Goal: Task Accomplishment & Management: Manage account settings

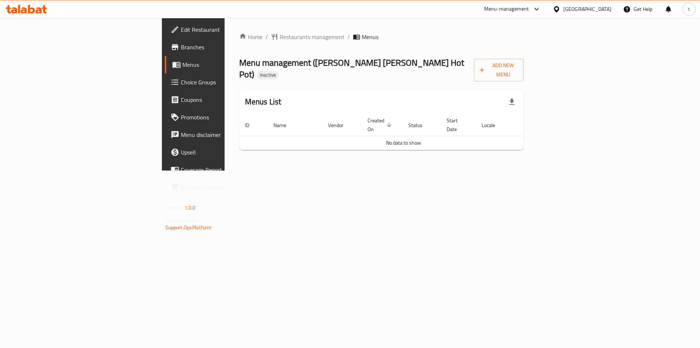
click at [524, 57] on div "Add New Menu" at bounding box center [499, 69] width 50 height 26
click at [518, 70] on span "Add New Menu" at bounding box center [499, 70] width 38 height 18
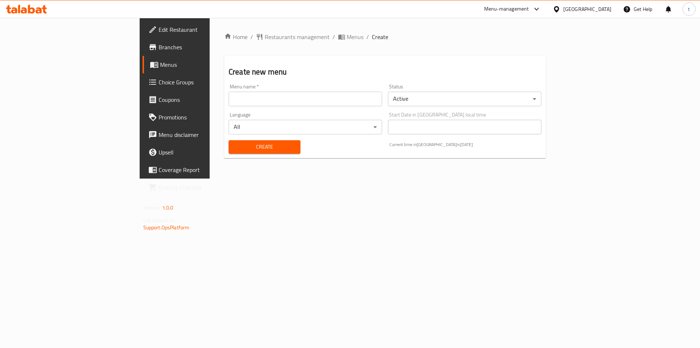
click at [297, 105] on input "text" at bounding box center [306, 99] width 154 height 15
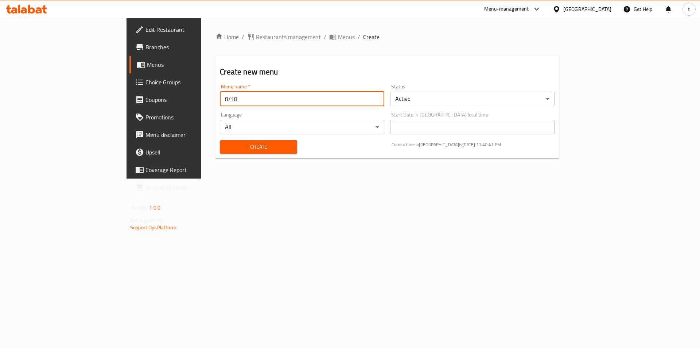
type input "8/18"
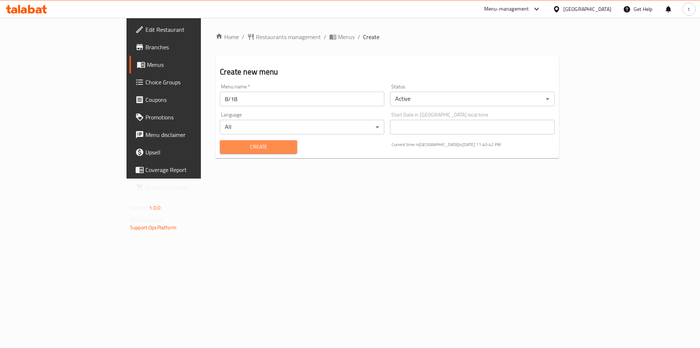
click at [226, 143] on span "Create" at bounding box center [258, 146] width 65 height 9
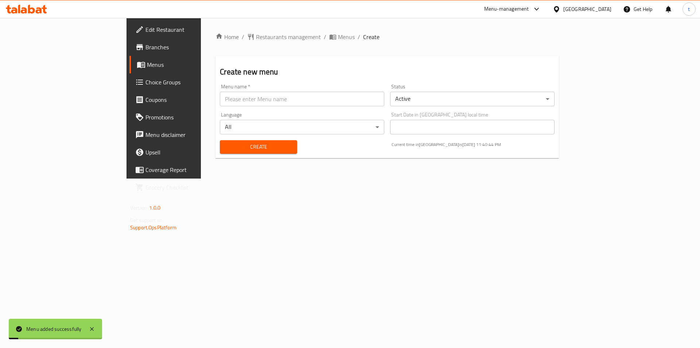
click at [129, 60] on link "Menus" at bounding box center [186, 65] width 114 height 18
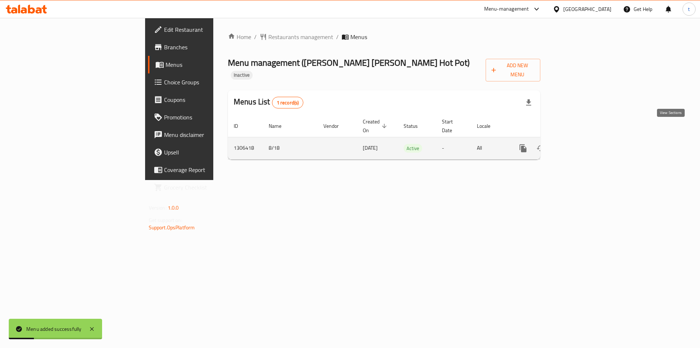
click at [580, 144] on icon "enhanced table" at bounding box center [576, 148] width 9 height 9
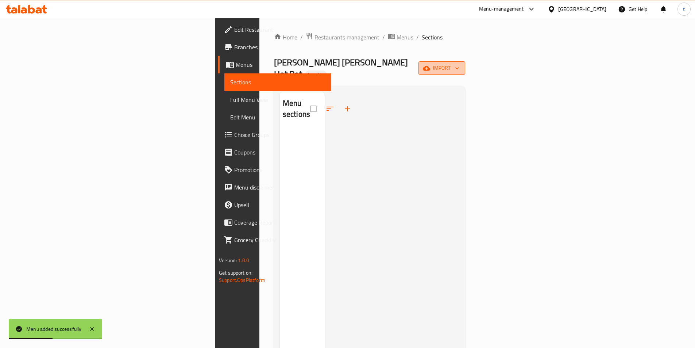
click at [465, 62] on button "import" at bounding box center [441, 67] width 47 height 13
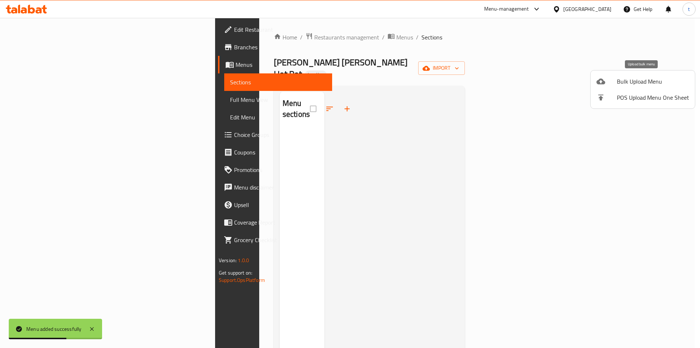
click at [623, 84] on span "Bulk Upload Menu" at bounding box center [653, 81] width 72 height 9
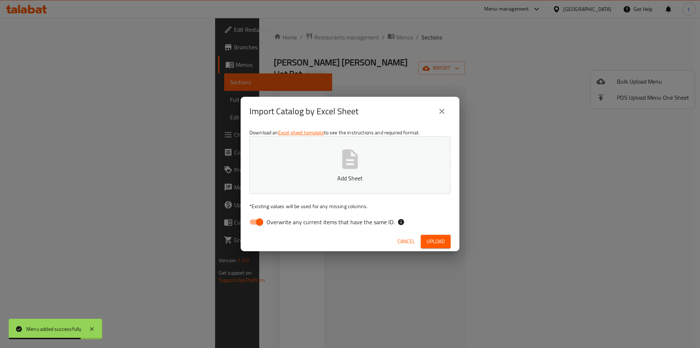
click at [263, 213] on div "Download an Excel sheet template to see the instructions and required format. A…" at bounding box center [350, 179] width 219 height 106
drag, startPoint x: 259, startPoint y: 217, endPoint x: 264, endPoint y: 213, distance: 6.5
click at [259, 217] on input "Overwrite any current items that have the same ID." at bounding box center [260, 222] width 42 height 14
checkbox input "false"
click at [327, 169] on button "Add Sheet" at bounding box center [350, 165] width 201 height 58
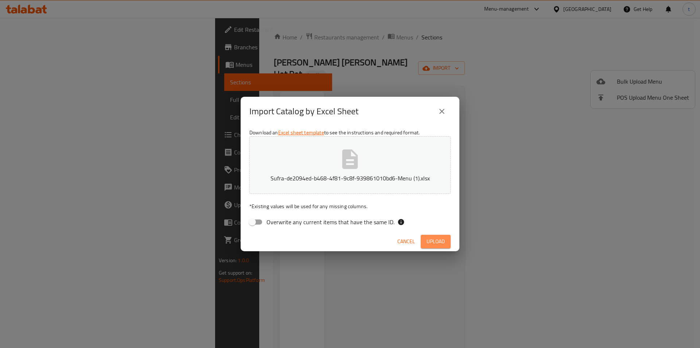
click at [422, 243] on button "Upload" at bounding box center [436, 241] width 30 height 13
click at [446, 108] on button "close" at bounding box center [442, 112] width 18 height 18
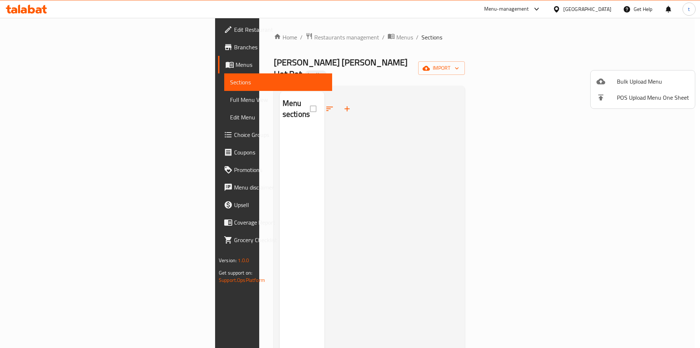
click at [642, 77] on span "Bulk Upload Menu" at bounding box center [653, 81] width 72 height 9
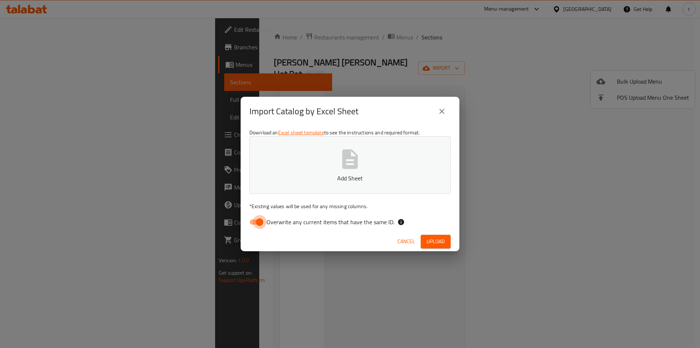
click at [266, 220] on input "Overwrite any current items that have the same ID." at bounding box center [260, 222] width 42 height 14
checkbox input "false"
click at [444, 241] on span "Upload" at bounding box center [436, 241] width 18 height 9
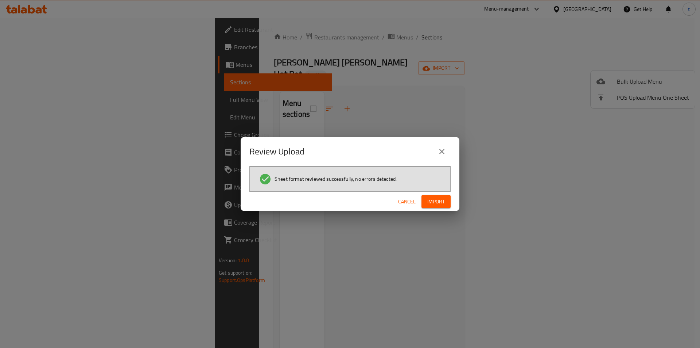
click at [432, 196] on button "Import" at bounding box center [436, 201] width 29 height 13
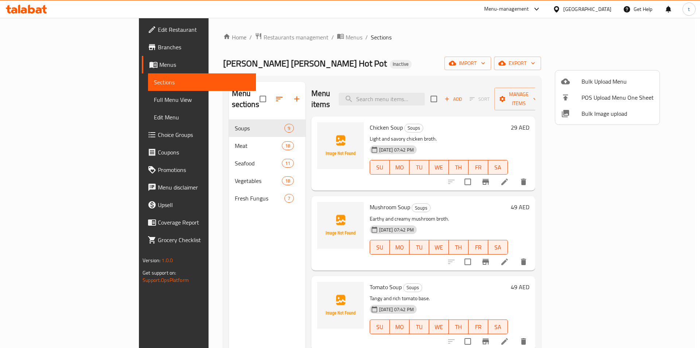
click at [77, 94] on div at bounding box center [350, 174] width 700 height 348
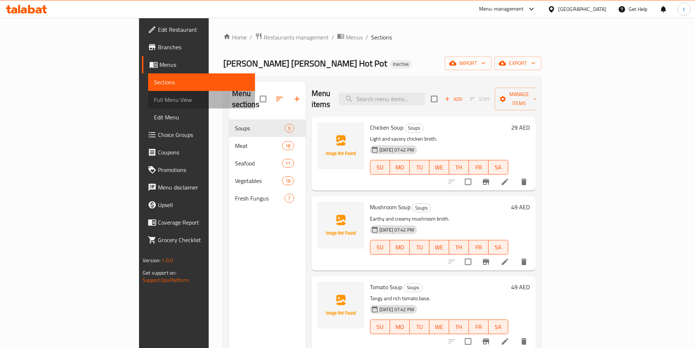
click at [154, 95] on span "Full Menu View" at bounding box center [201, 99] width 95 height 9
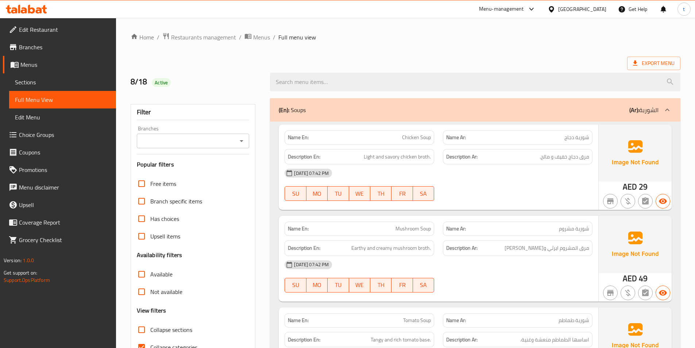
scroll to position [182, 0]
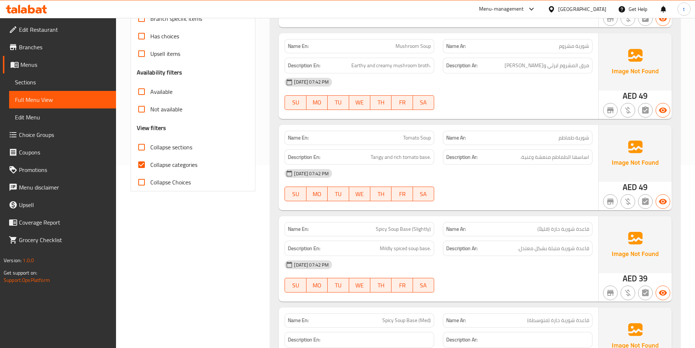
click at [142, 162] on input "Collapse categories" at bounding box center [142, 165] width 18 height 18
checkbox input "false"
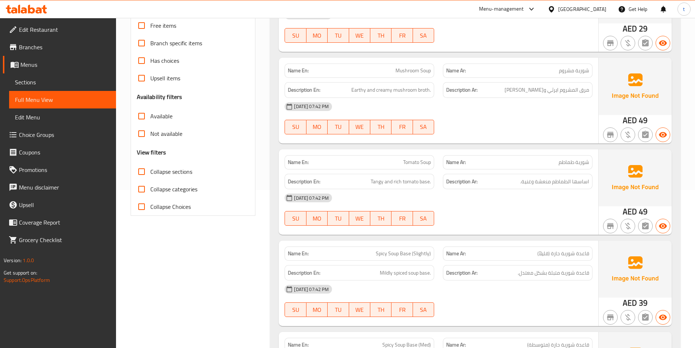
scroll to position [36, 0]
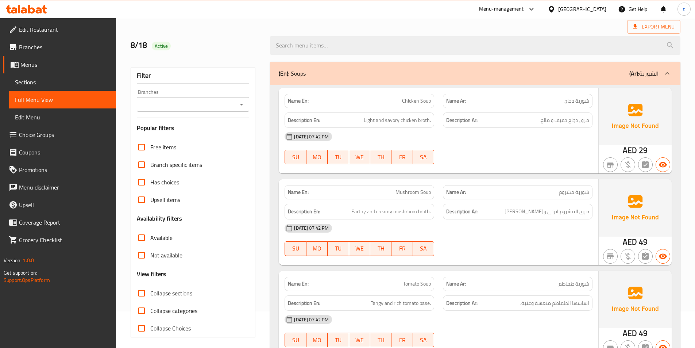
click at [533, 142] on div "[DATE] 07:42 PM" at bounding box center [438, 137] width 317 height 18
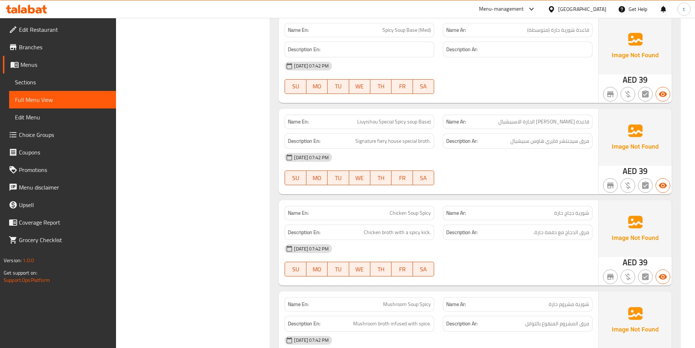
scroll to position [474, 0]
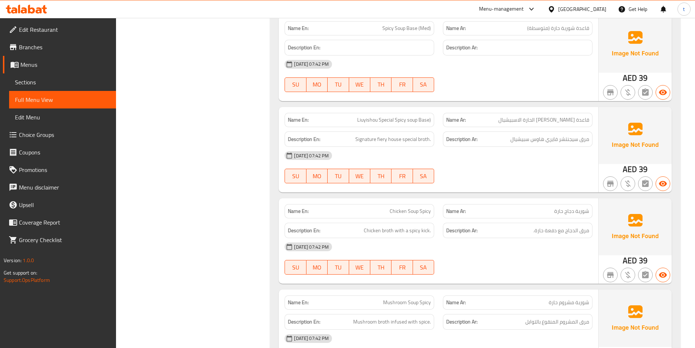
drag, startPoint x: 225, startPoint y: 1, endPoint x: 357, endPoint y: 118, distance: 176.5
click at [357, 118] on span "Liuyishou Special Spicy soup Base)" at bounding box center [394, 120] width 74 height 8
drag, startPoint x: 357, startPoint y: 118, endPoint x: 361, endPoint y: 120, distance: 4.6
click at [359, 119] on span "Liuyishou Special Spicy soup Base)" at bounding box center [394, 120] width 74 height 8
click at [355, 117] on p "Name En: Liuyishou Special Spicy soup Base)" at bounding box center [359, 120] width 143 height 8
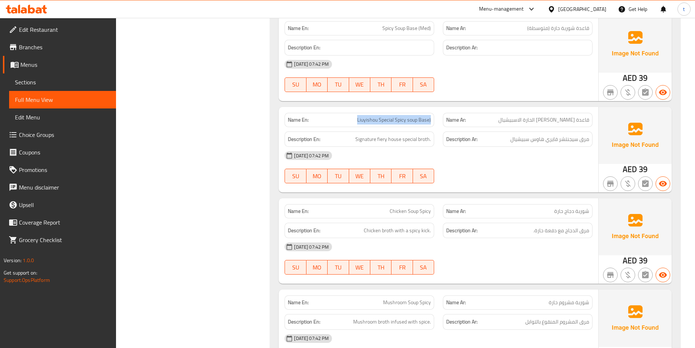
drag, startPoint x: 357, startPoint y: 119, endPoint x: 433, endPoint y: 119, distance: 75.9
click at [433, 119] on div "Name En: Liuyishou Special Spicy soup Base)" at bounding box center [360, 120] width 150 height 14
copy span "Liuyishou Special Spicy soup Base)"
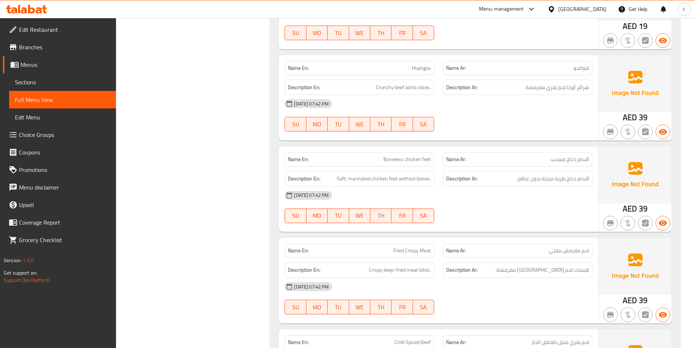
scroll to position [1386, 0]
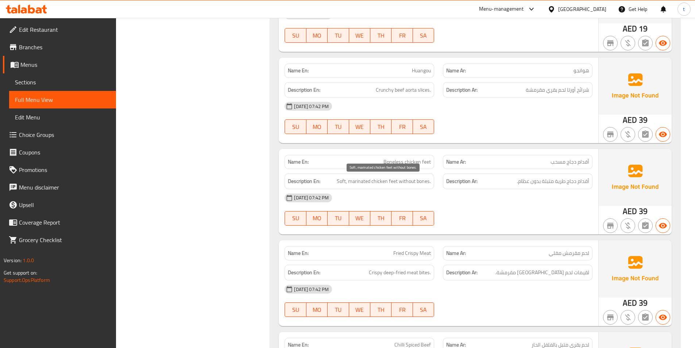
click at [343, 179] on span "Soft, marinated chicken feet without bones." at bounding box center [384, 181] width 94 height 9
copy span "Soft"
drag, startPoint x: 385, startPoint y: 160, endPoint x: 436, endPoint y: 160, distance: 50.7
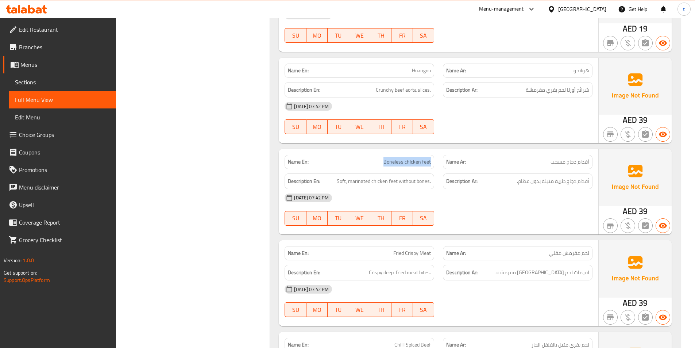
copy span "Boneless chicken feet"
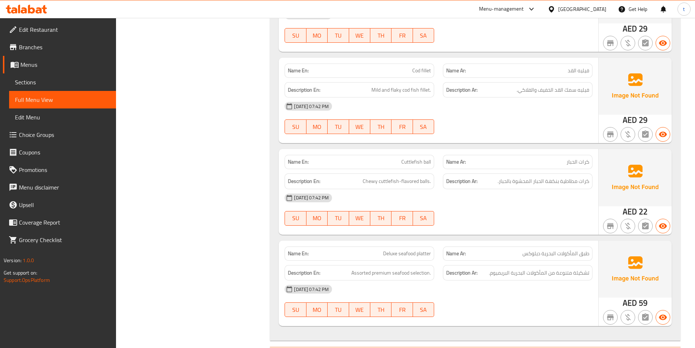
scroll to position [3392, 0]
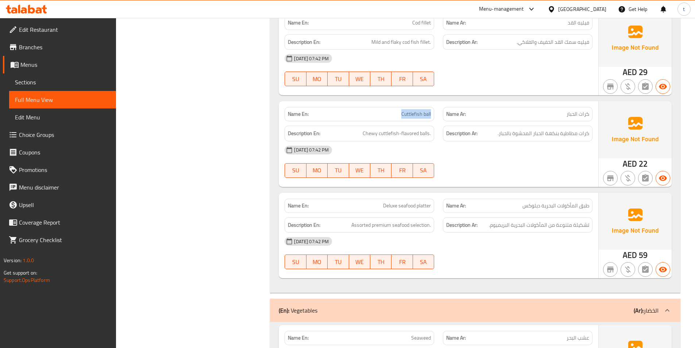
drag, startPoint x: 401, startPoint y: 112, endPoint x: 435, endPoint y: 114, distance: 34.0
copy span "Cuttlefish ball"
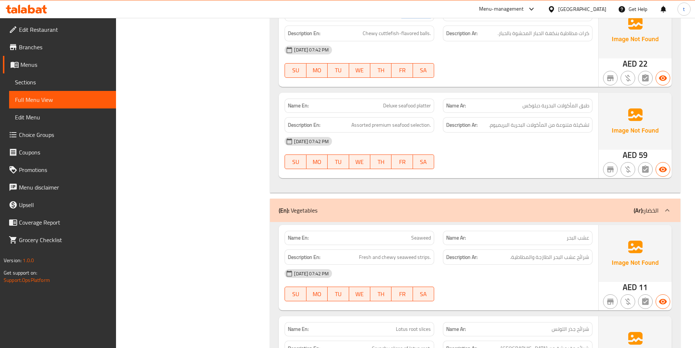
scroll to position [3538, 0]
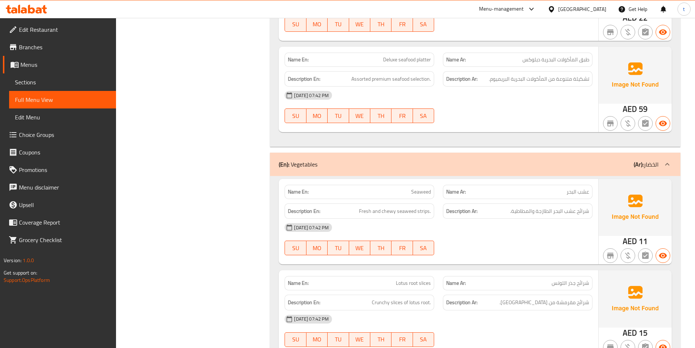
copy span "Seaweed"
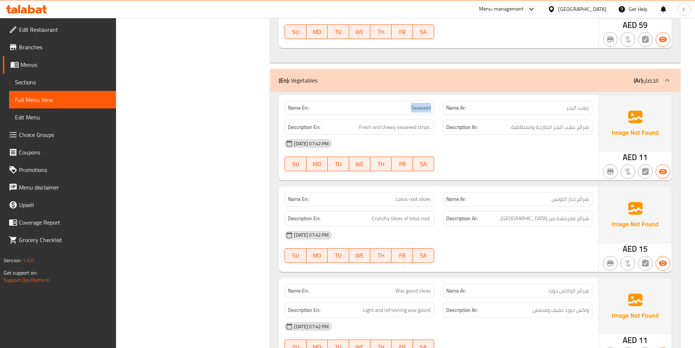
scroll to position [3648, 0]
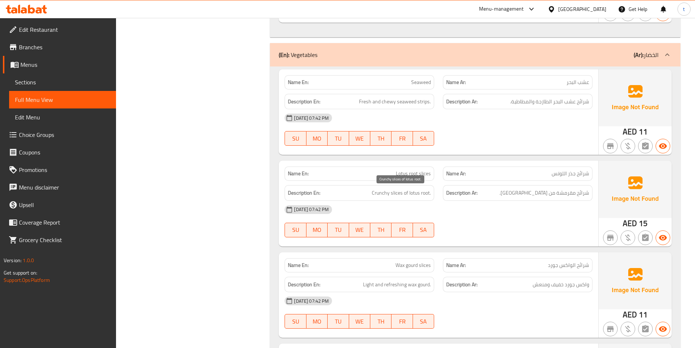
click at [383, 193] on span "Crunchy slices of lotus root." at bounding box center [401, 192] width 59 height 9
copy span "Crunchy"
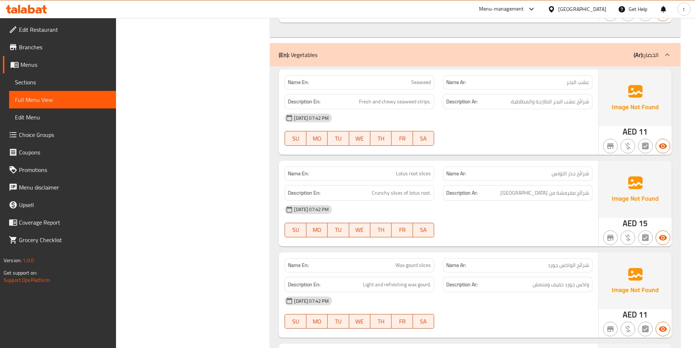
click at [380, 192] on span "Crunchy slices of lotus root." at bounding box center [401, 192] width 59 height 9
copy span "Crunchy"
drag, startPoint x: 396, startPoint y: 173, endPoint x: 439, endPoint y: 178, distance: 43.4
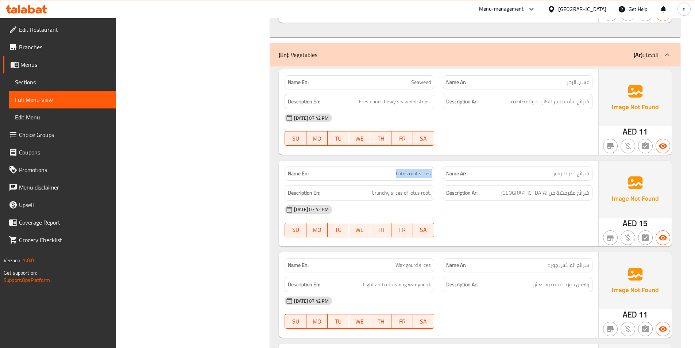
copy span "Lotus root slices"
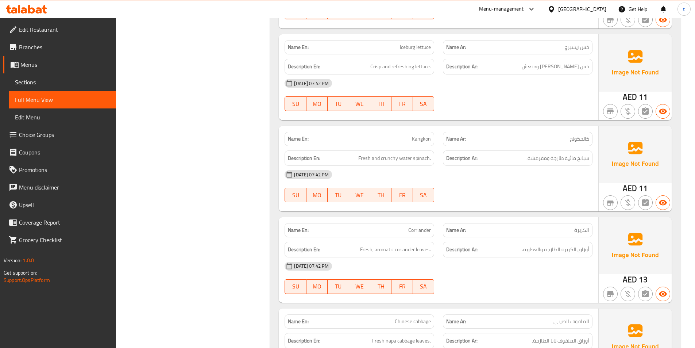
scroll to position [4341, 0]
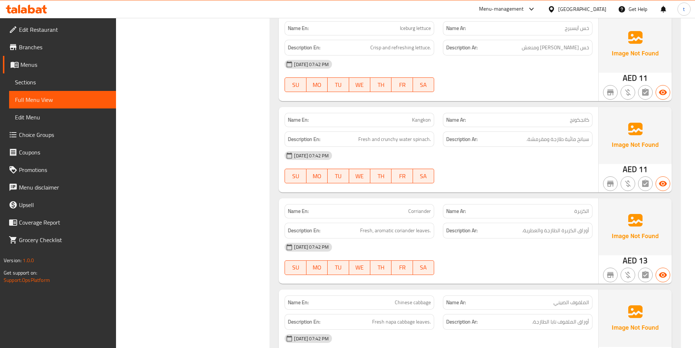
copy span "Kangkon"
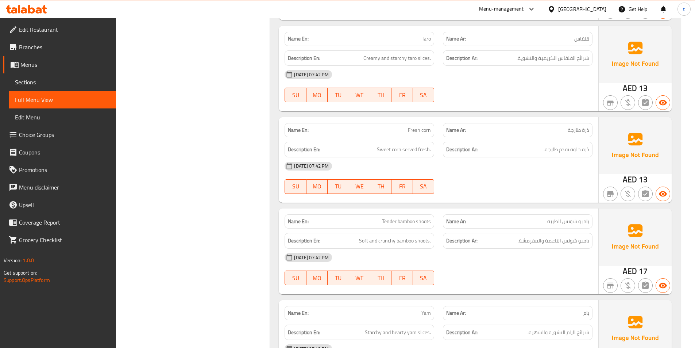
scroll to position [4778, 0]
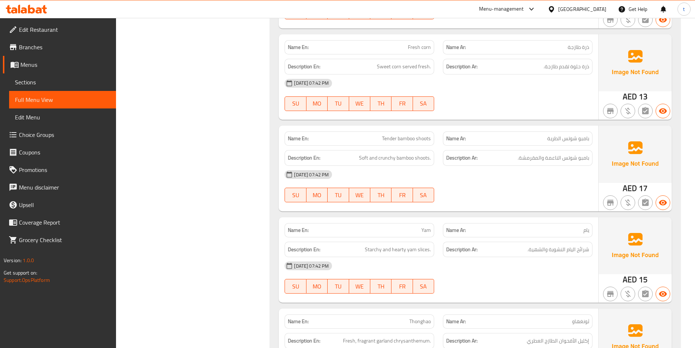
copy span "Tender"
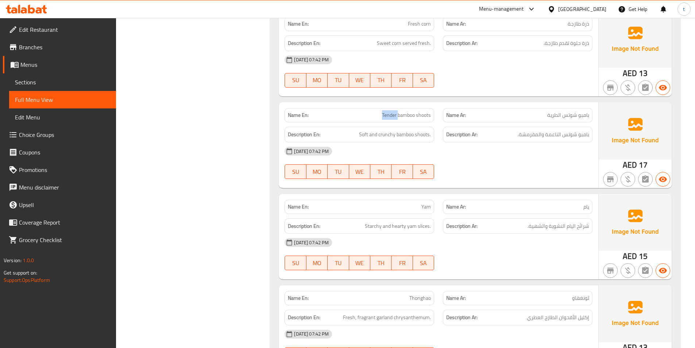
scroll to position [4815, 0]
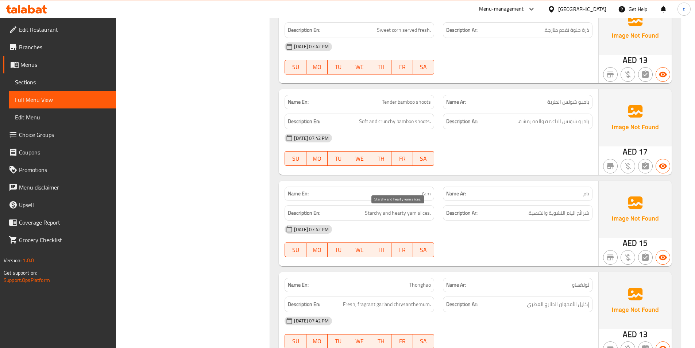
click at [376, 214] on span "Starchy and hearty yam slices." at bounding box center [398, 212] width 66 height 9
click at [398, 214] on span "Starchy and hearty yam slices." at bounding box center [398, 212] width 66 height 9
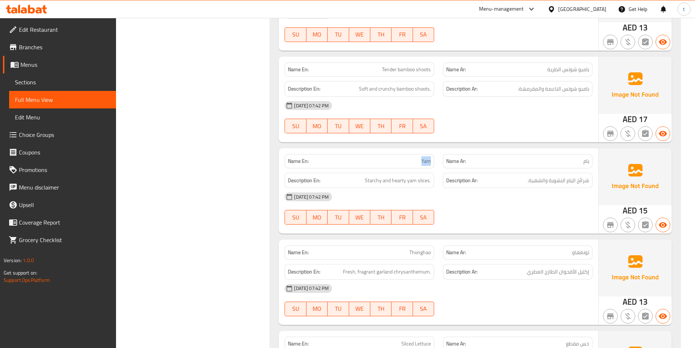
scroll to position [4888, 0]
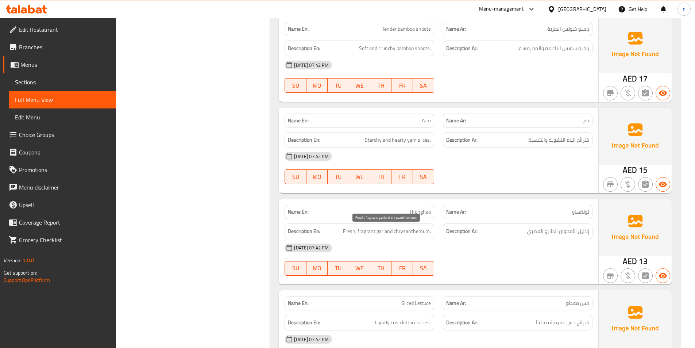
click at [368, 232] on span "Fresh, fragrant garland chrysanthemum." at bounding box center [387, 231] width 88 height 9
click at [352, 231] on span "Fresh, fragrant garland chrysanthemum." at bounding box center [387, 231] width 88 height 9
click at [374, 231] on span "Fresh, fragrant garland chrysanthemum." at bounding box center [387, 231] width 88 height 9
click at [389, 229] on span "Fresh, fragrant garland chrysanthemum." at bounding box center [387, 231] width 88 height 9
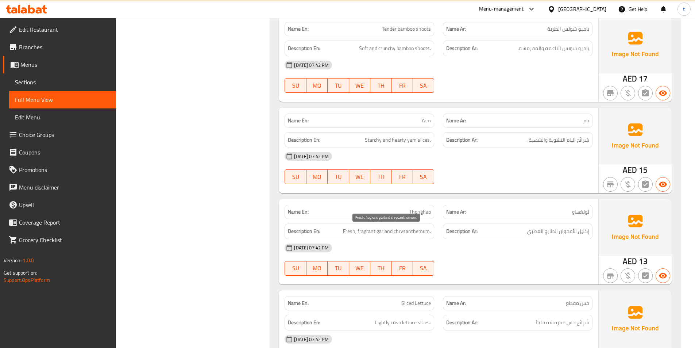
click at [404, 231] on span "Fresh, fragrant garland chrysanthemum." at bounding box center [387, 231] width 88 height 9
click at [584, 232] on span "إكليل الأقحوان الطازج العطري" at bounding box center [558, 231] width 62 height 9
click at [570, 232] on span "إكليل الأقحوان الطازج العطري" at bounding box center [558, 231] width 62 height 9
click at [550, 229] on span "إكليل الأقحوان الطازج العطري" at bounding box center [558, 231] width 62 height 9
click at [535, 231] on span "إكليل الأقحوان الطازج العطري" at bounding box center [558, 231] width 62 height 9
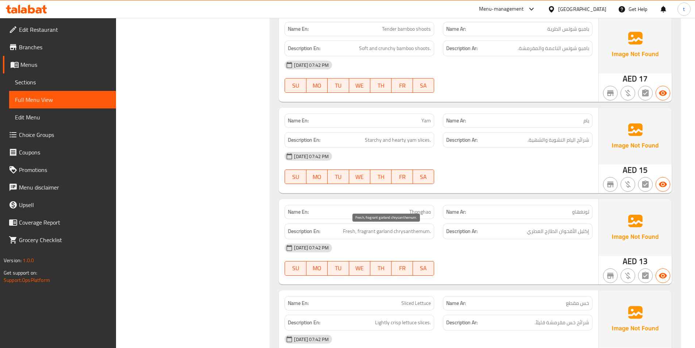
click at [366, 231] on span "Fresh, fragrant garland chrysanthemum." at bounding box center [387, 231] width 88 height 9
click at [388, 232] on span "Fresh, fragrant garland chrysanthemum." at bounding box center [387, 231] width 88 height 9
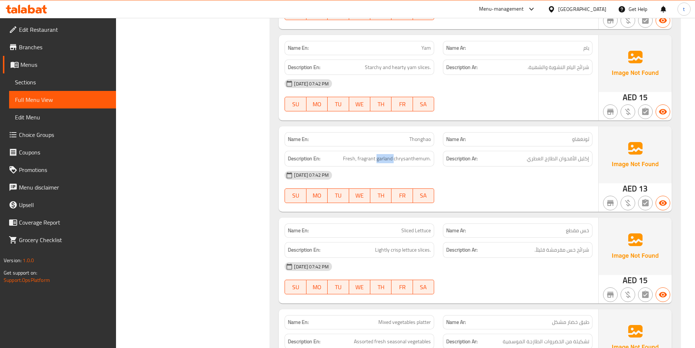
scroll to position [4961, 0]
drag, startPoint x: 376, startPoint y: 250, endPoint x: 401, endPoint y: 255, distance: 25.4
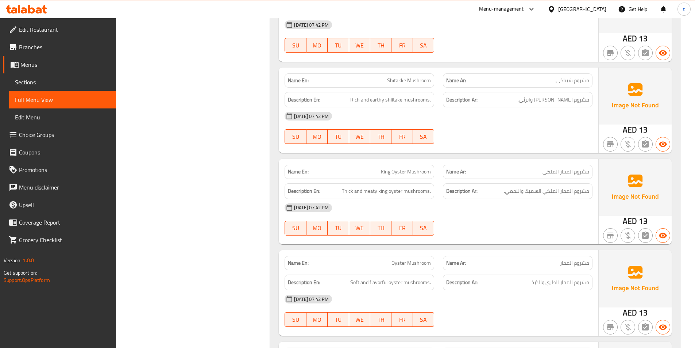
scroll to position [5534, 0]
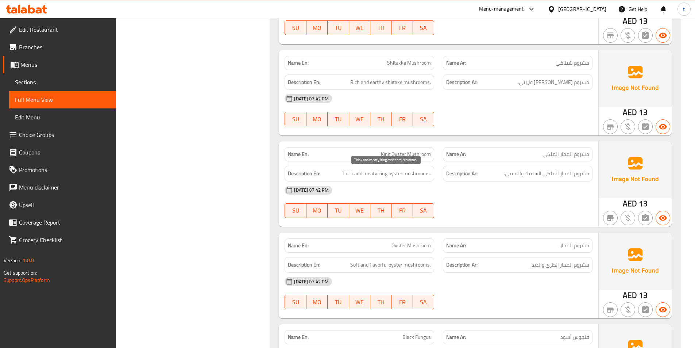
click at [374, 174] on span "Thick and meaty king oyster mushrooms." at bounding box center [386, 173] width 89 height 9
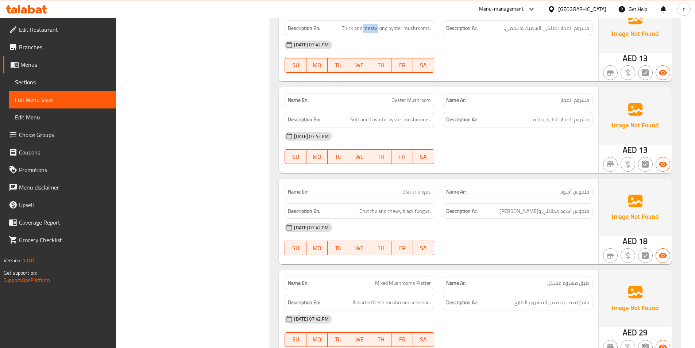
scroll to position [5680, 0]
drag, startPoint x: 394, startPoint y: 100, endPoint x: 441, endPoint y: 103, distance: 47.9
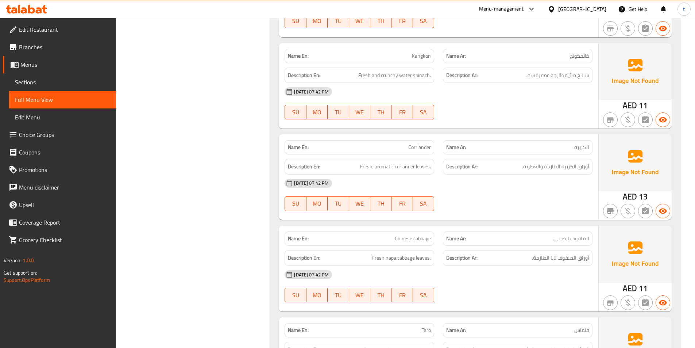
scroll to position [4403, 0]
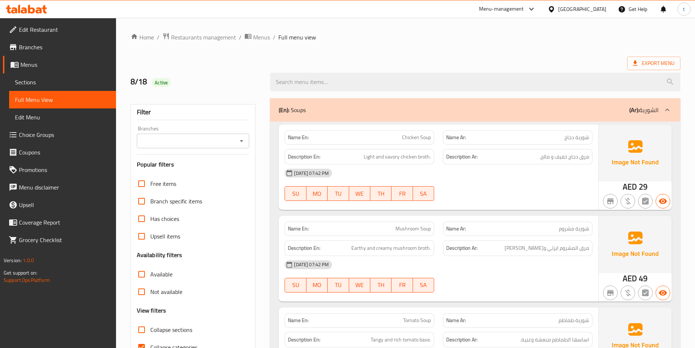
click at [65, 78] on span "Sections" at bounding box center [62, 82] width 95 height 9
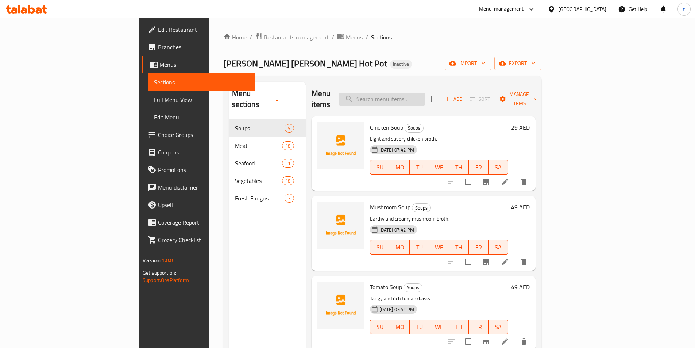
click at [425, 93] on input "search" at bounding box center [382, 99] width 86 height 13
paste input "Liuyishou Special Spicy soup Base)"
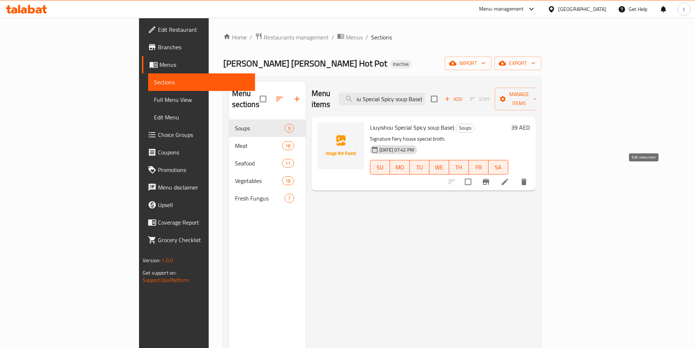
type input "Liuyishou Special Spicy soup Base)"
click at [508, 178] on icon at bounding box center [505, 181] width 7 height 7
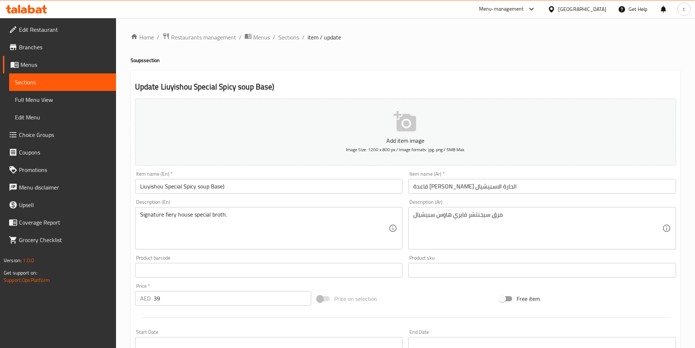
click at [256, 185] on input "Liuyishou Special Spicy soup Base)" at bounding box center [269, 186] width 268 height 15
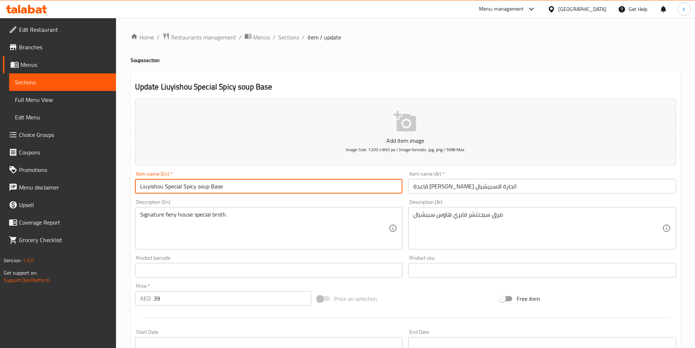
type input "Liuyishou Special Spicy soup Base"
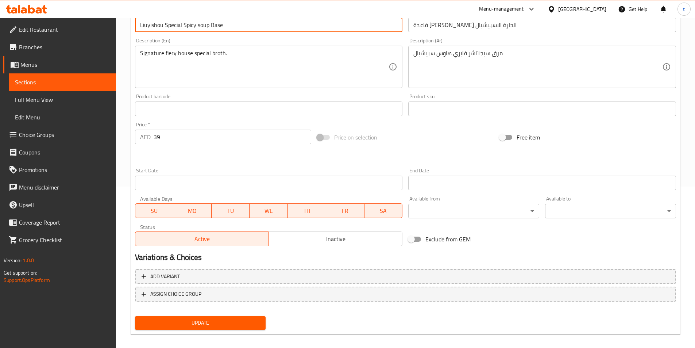
scroll to position [168, 0]
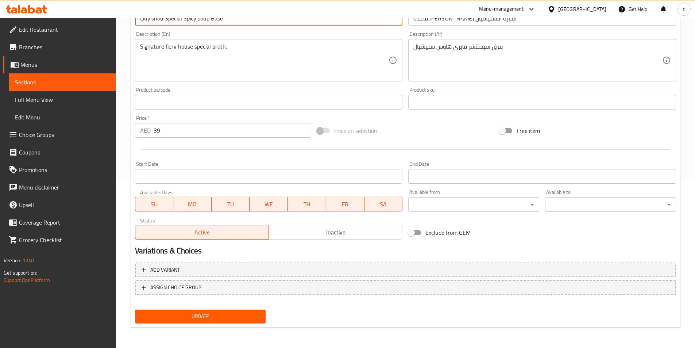
click at [234, 310] on button "Update" at bounding box center [200, 315] width 131 height 13
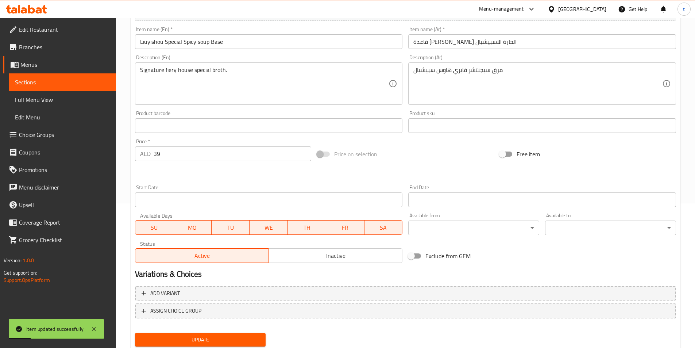
scroll to position [131, 0]
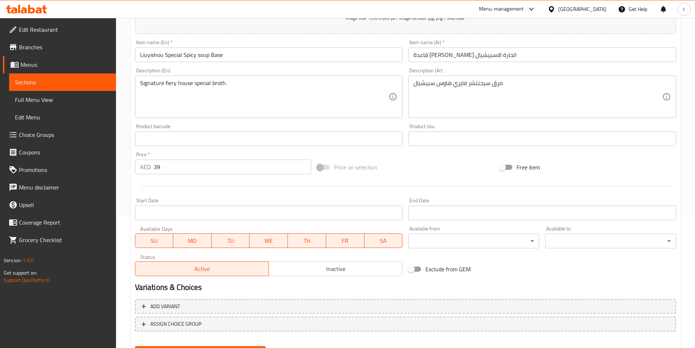
click at [71, 83] on span "Sections" at bounding box center [62, 82] width 95 height 9
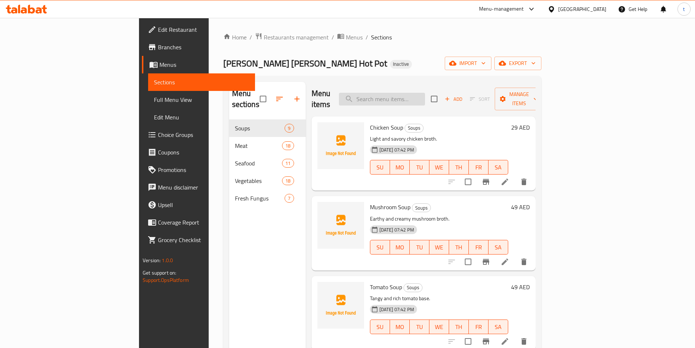
click at [425, 96] on input "search" at bounding box center [382, 99] width 86 height 13
paste input "Boneless chicken feet"
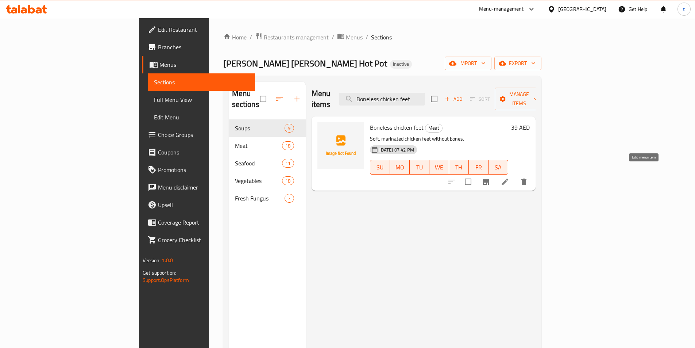
type input "Boneless chicken feet"
click at [509, 177] on icon at bounding box center [504, 181] width 9 height 9
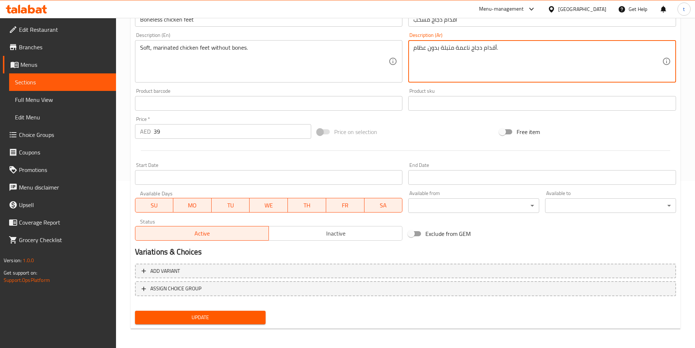
scroll to position [168, 0]
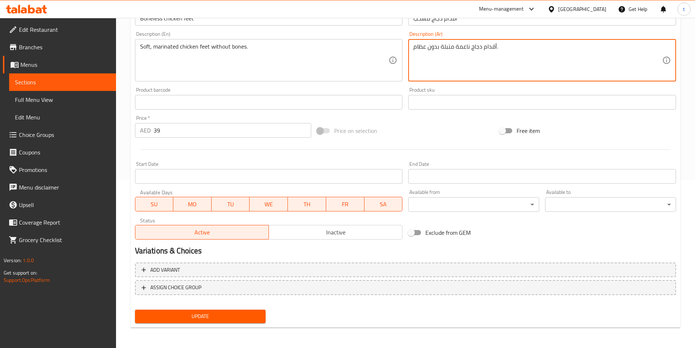
type textarea "أقدام دجاج ناعمة متبلة بدون عظام."
click at [247, 318] on span "Update" at bounding box center [200, 316] width 119 height 9
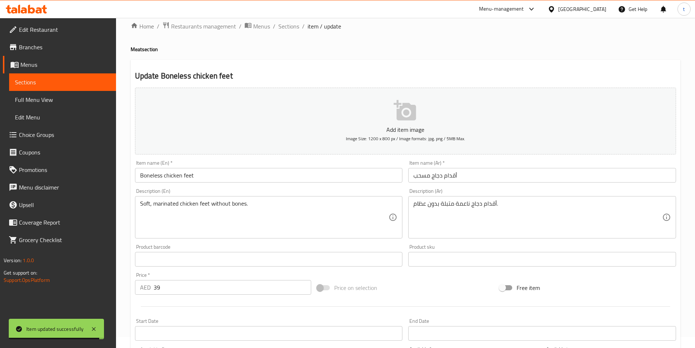
scroll to position [0, 0]
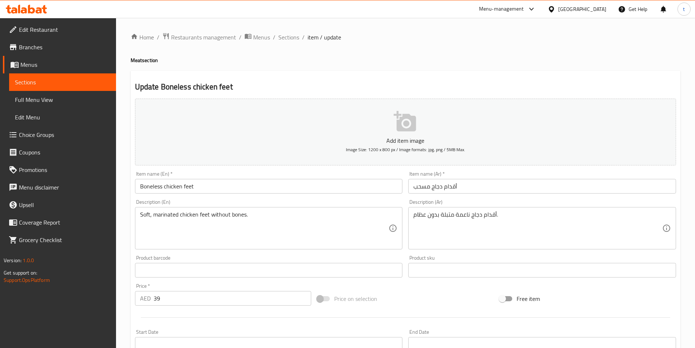
click at [84, 84] on span "Sections" at bounding box center [62, 82] width 95 height 9
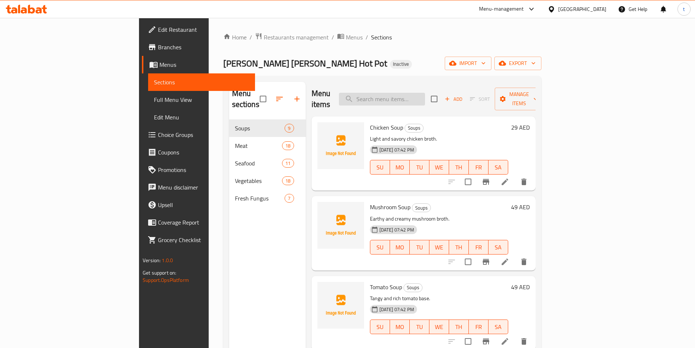
click at [425, 93] on input "search" at bounding box center [382, 99] width 86 height 13
paste input "Cuttlefish ball"
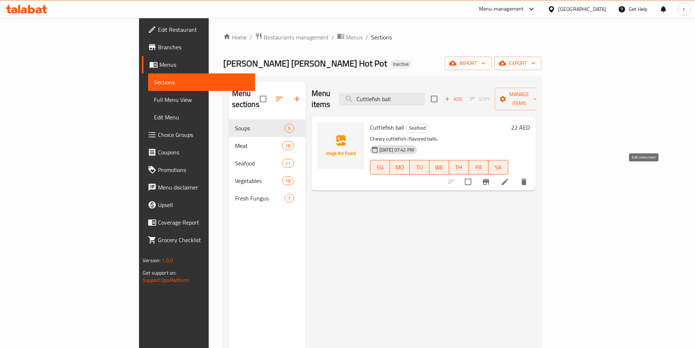
type input "Cuttlefish ball"
click at [509, 177] on icon at bounding box center [504, 181] width 9 height 9
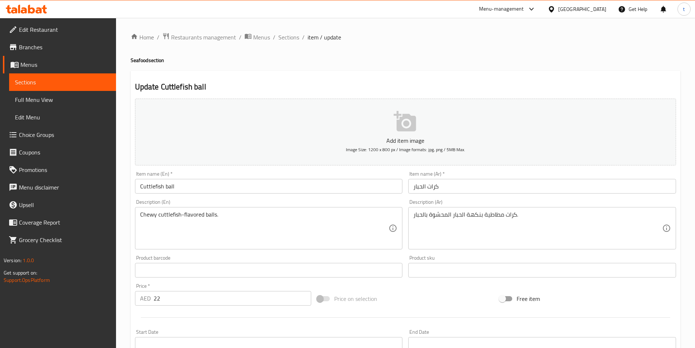
click at [412, 214] on div "كرات مطاطية بنكهة الحبار المحشوة بالحبار. Description (Ar)" at bounding box center [542, 228] width 268 height 42
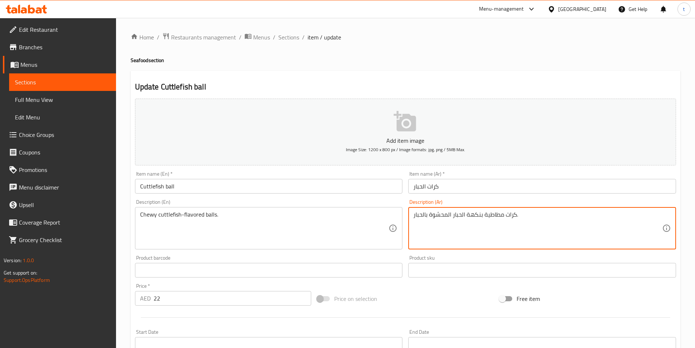
click at [531, 216] on textarea "كرات مطاطية بنكهة الحبار المحشوة بالحبار." at bounding box center [537, 228] width 249 height 35
click at [456, 214] on textarea "كرات مطاطية بنكهة الحبار" at bounding box center [537, 228] width 249 height 35
click at [468, 217] on textarea "كرات بنكهة الحبار" at bounding box center [537, 228] width 249 height 35
paste textarea "مطاطية"
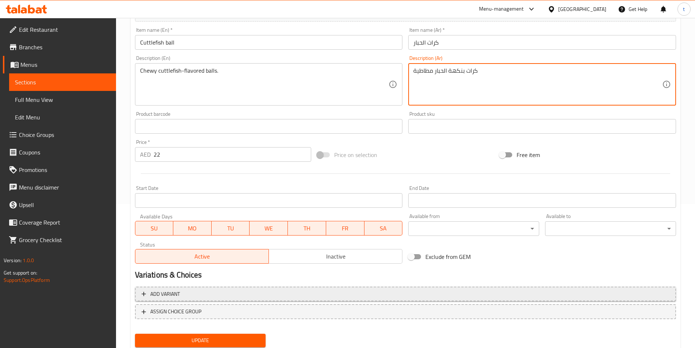
scroll to position [146, 0]
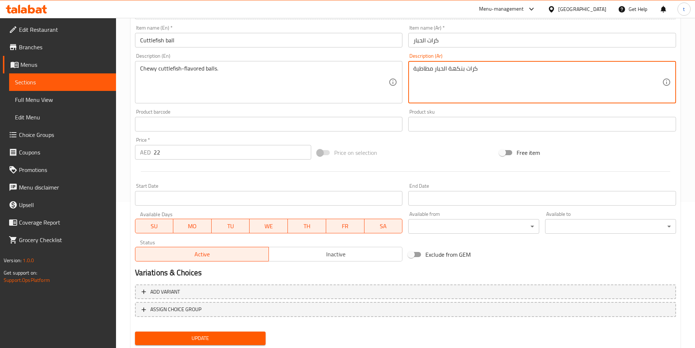
type textarea "كرات بنكهة الحبار مطاطية"
click at [241, 344] on button "Update" at bounding box center [200, 337] width 131 height 13
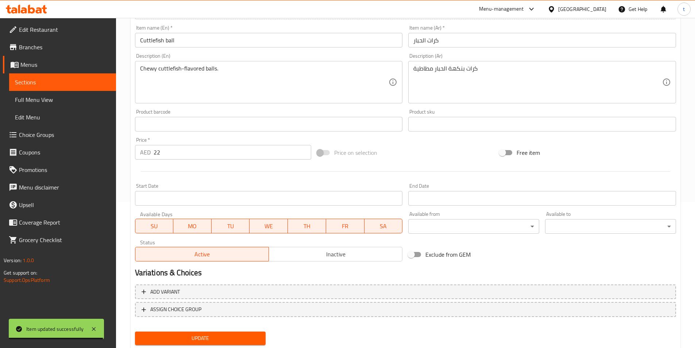
click at [18, 81] on span "Sections" at bounding box center [62, 82] width 95 height 9
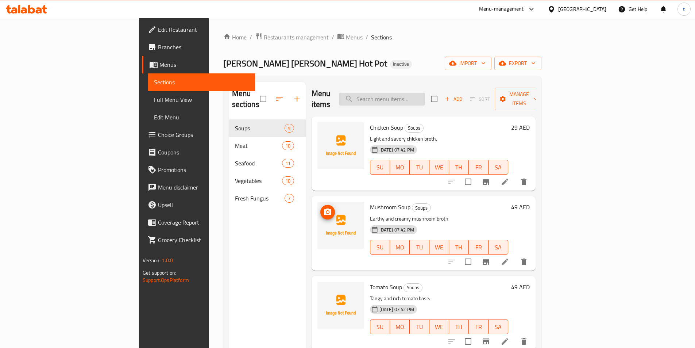
click at [425, 94] on input "search" at bounding box center [382, 99] width 86 height 13
paste input "Seaweed"
type input "Seaweed"
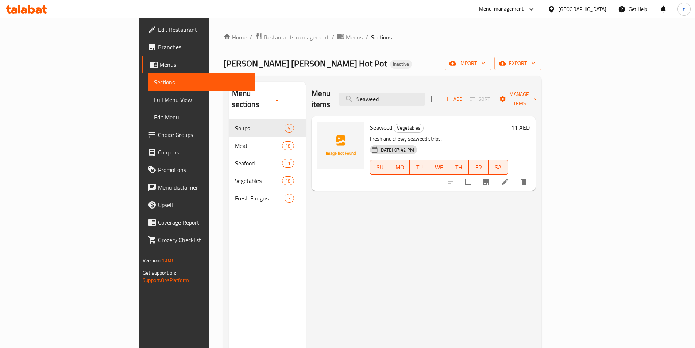
click at [515, 175] on li at bounding box center [505, 181] width 20 height 13
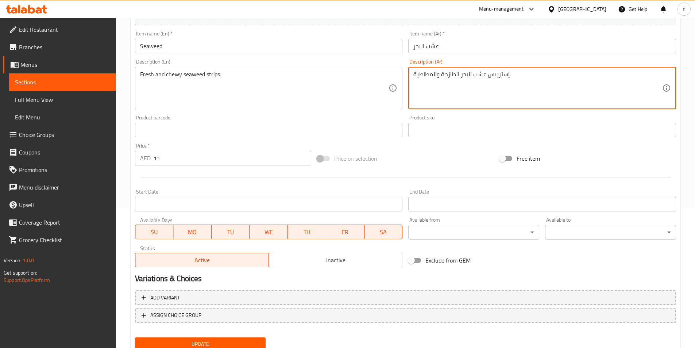
scroll to position [168, 0]
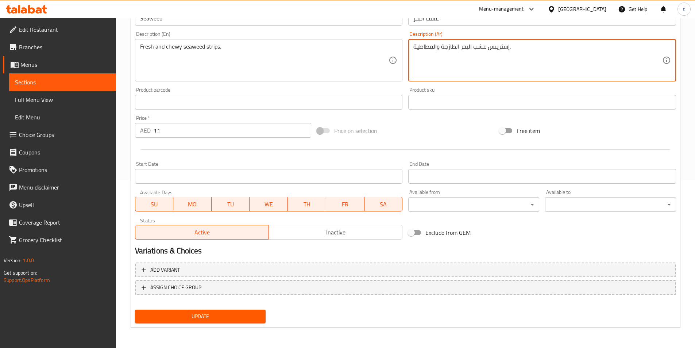
type textarea "إستريبس عشب البحر الطازجة والمطاطية."
click at [216, 318] on span "Update" at bounding box center [200, 316] width 119 height 9
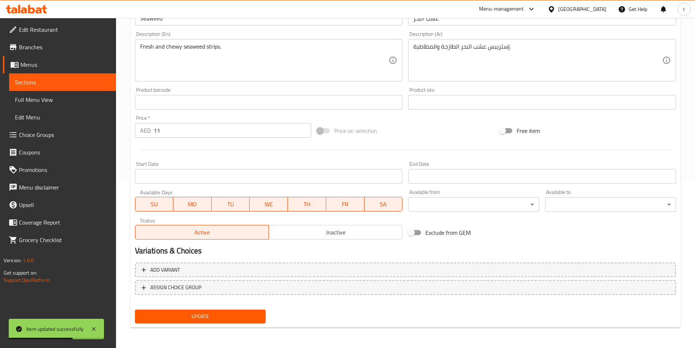
click at [80, 83] on span "Sections" at bounding box center [62, 82] width 95 height 9
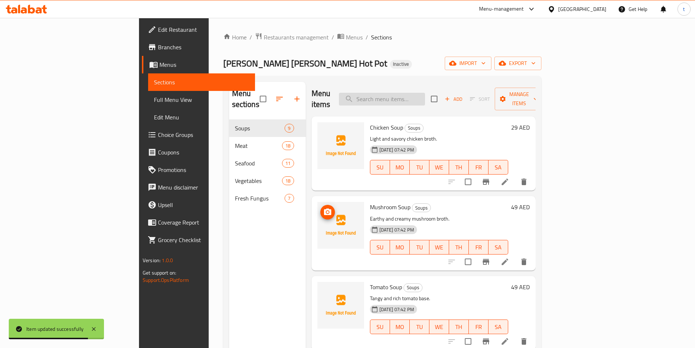
click at [421, 93] on input "search" at bounding box center [382, 99] width 86 height 13
paste input "Lotus root slices"
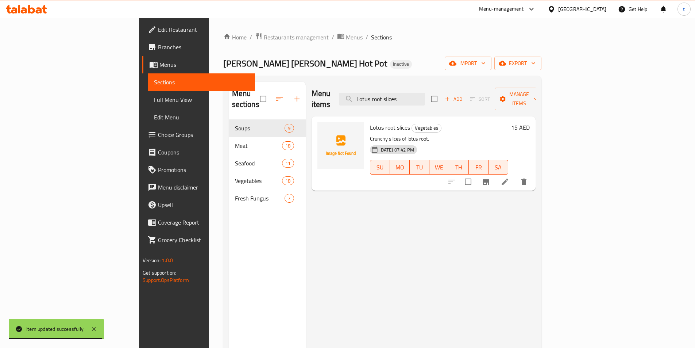
type input "Lotus root slices"
click at [508, 178] on icon at bounding box center [505, 181] width 7 height 7
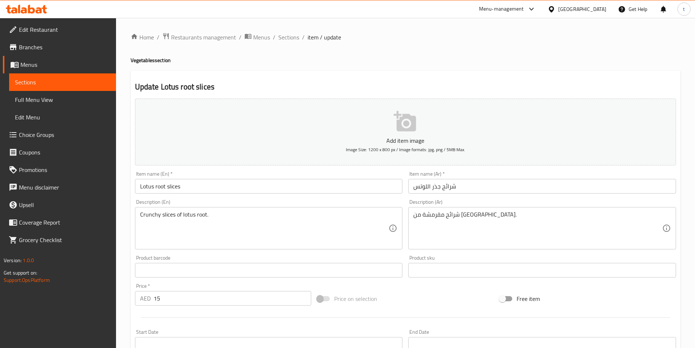
drag, startPoint x: 452, startPoint y: 215, endPoint x: 462, endPoint y: 220, distance: 11.1
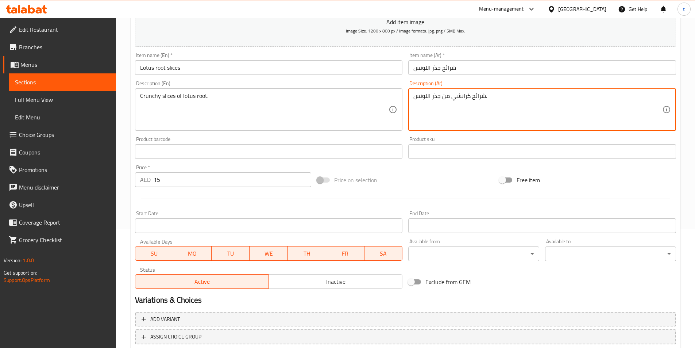
scroll to position [146, 0]
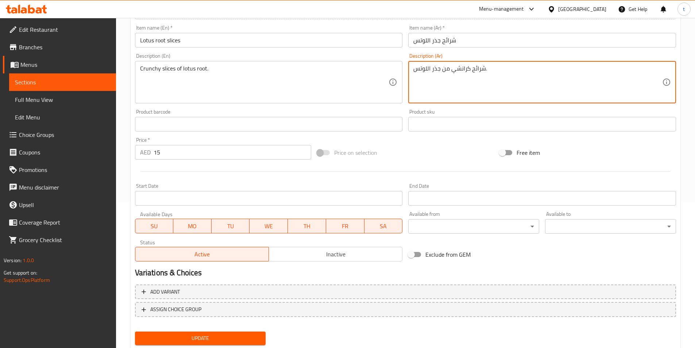
type textarea "شرائح كرانشي من جذر اللوتس."
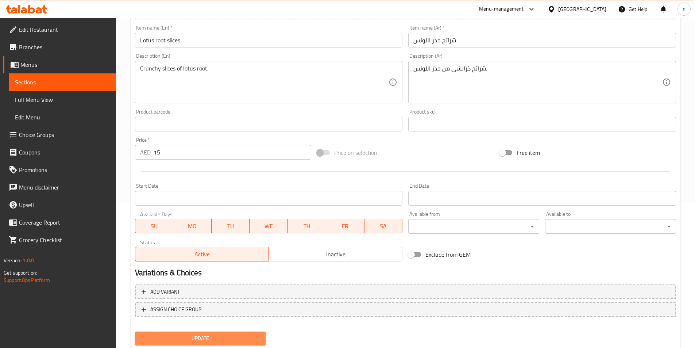
click at [239, 334] on span "Update" at bounding box center [200, 337] width 119 height 9
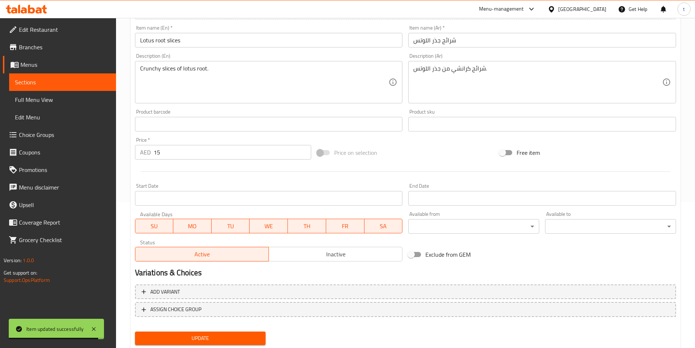
click at [92, 80] on span "Sections" at bounding box center [62, 82] width 95 height 9
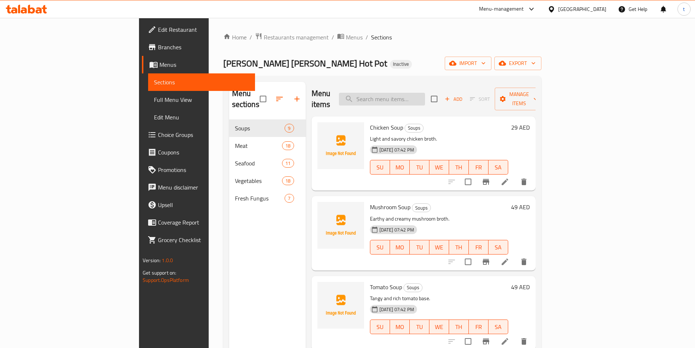
click at [416, 97] on input "search" at bounding box center [382, 99] width 86 height 13
paste input "Kangkon"
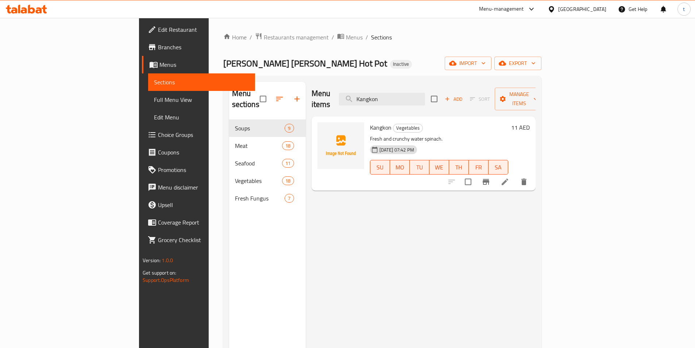
type input "Kangkon"
click at [515, 177] on li at bounding box center [505, 181] width 20 height 13
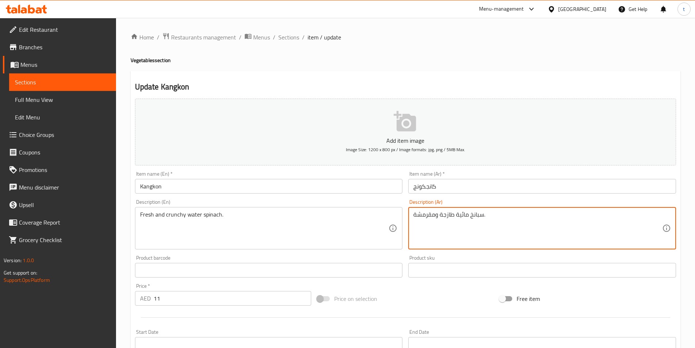
click at [421, 216] on textarea "سبانخ مائية طازجة ومقرمشة." at bounding box center [537, 228] width 249 height 35
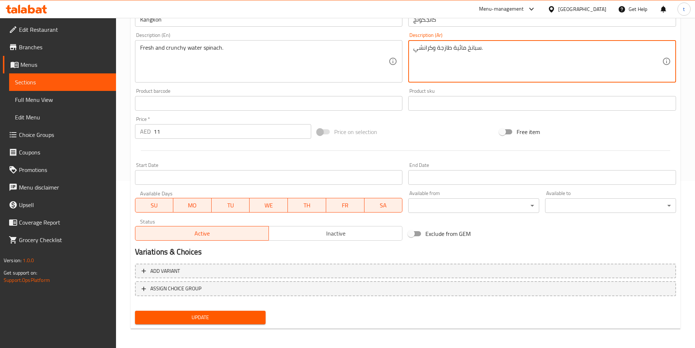
scroll to position [168, 0]
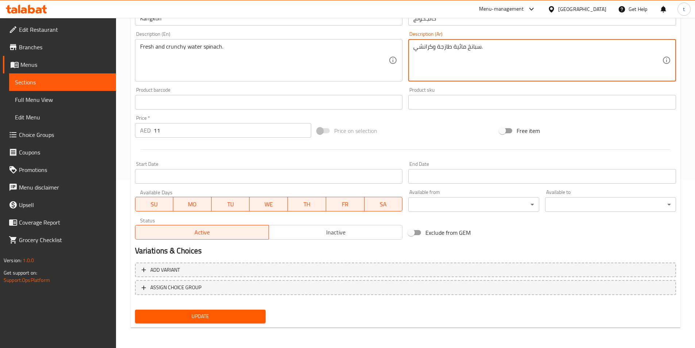
type textarea "سبانخ مائية طازجة وكرانشي."
click at [146, 317] on span "Update" at bounding box center [200, 316] width 119 height 9
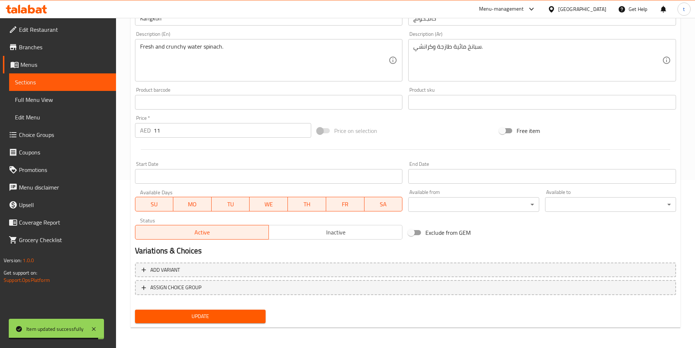
click at [63, 80] on span "Sections" at bounding box center [62, 82] width 95 height 9
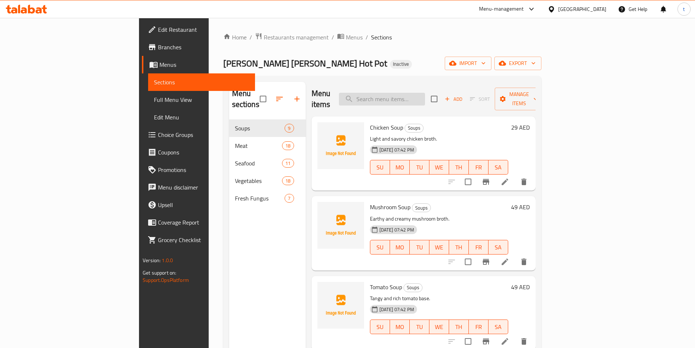
click at [423, 97] on input "search" at bounding box center [382, 99] width 86 height 13
paste input "Yam"
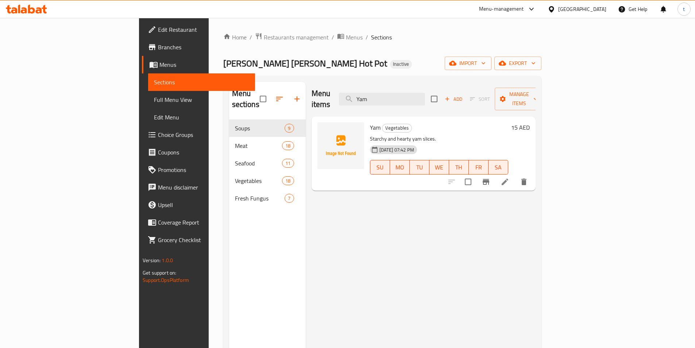
type input "Yam"
click at [508, 178] on icon at bounding box center [505, 181] width 7 height 7
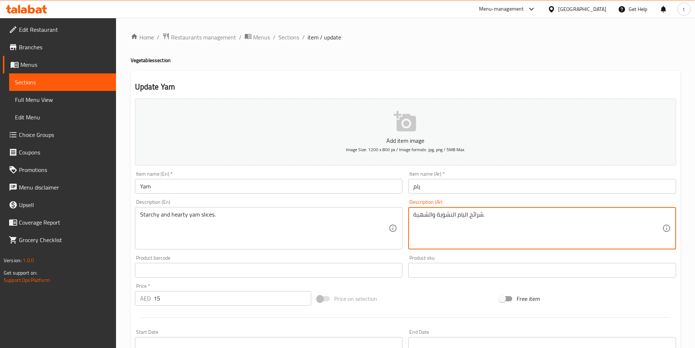
click at [423, 214] on textarea "شرائح اليام النشوية والشهية." at bounding box center [537, 228] width 249 height 35
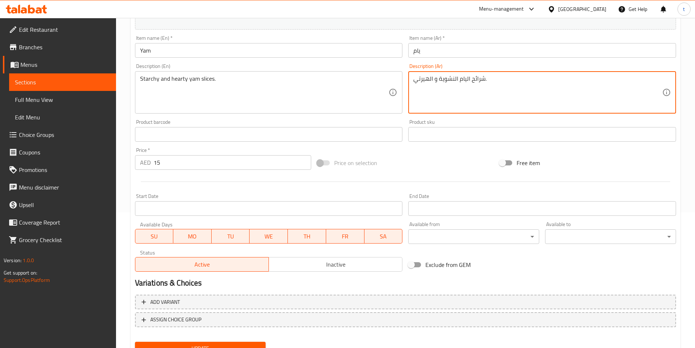
scroll to position [146, 0]
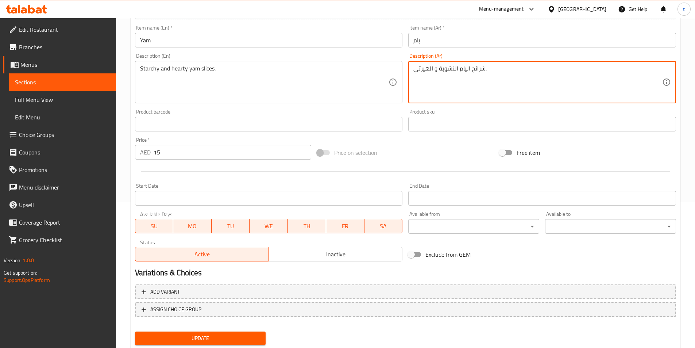
type textarea "شرائح اليام النشوية و الهيرتي."
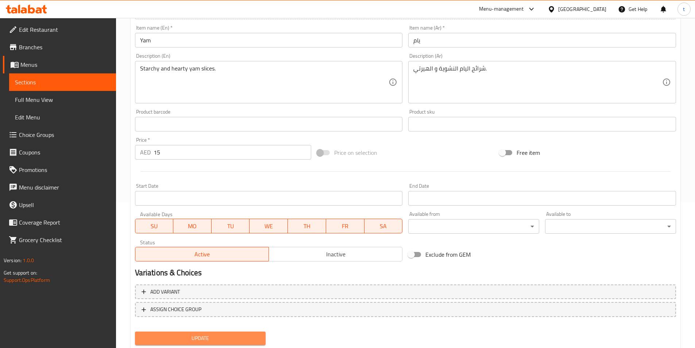
click at [236, 334] on span "Update" at bounding box center [200, 337] width 119 height 9
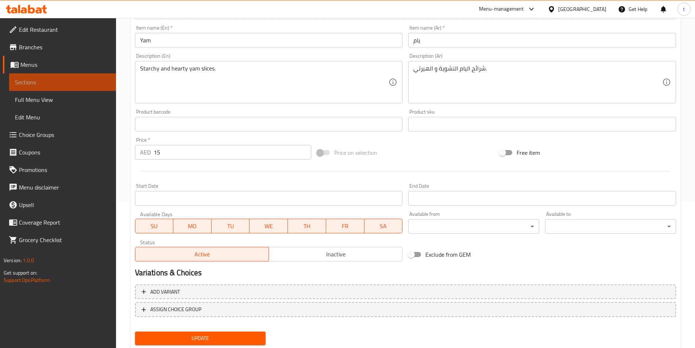
click at [76, 77] on link "Sections" at bounding box center [62, 82] width 107 height 18
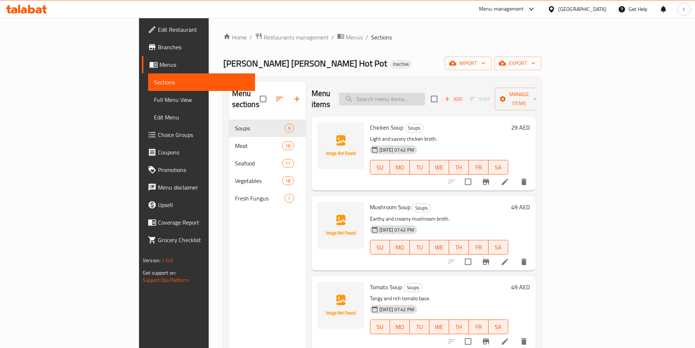
click at [423, 93] on input "search" at bounding box center [382, 99] width 86 height 13
paste input "Oyster Mushroom"
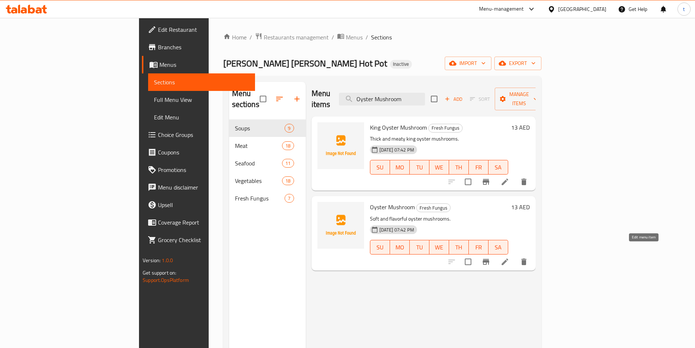
type input "Oyster Mushroom"
click at [509, 257] on icon at bounding box center [504, 261] width 9 height 9
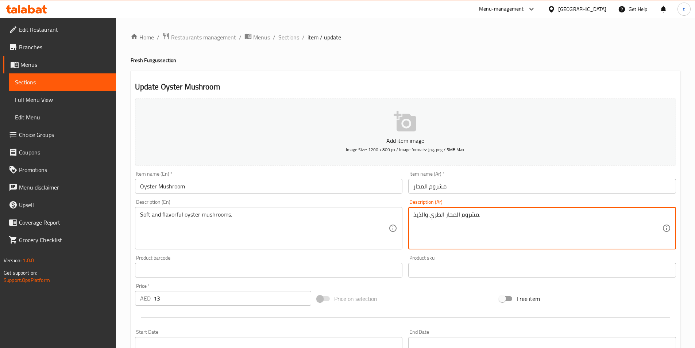
drag, startPoint x: 429, startPoint y: 216, endPoint x: 439, endPoint y: 228, distance: 16.1
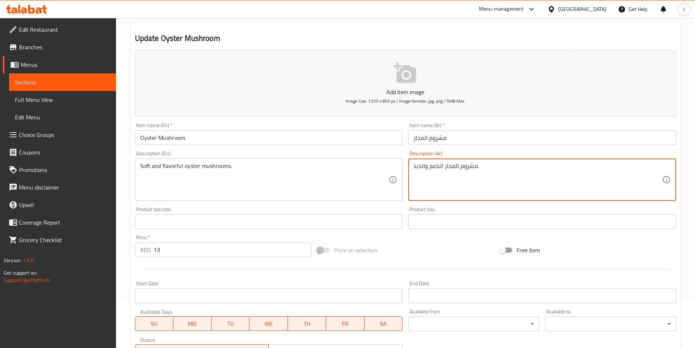
scroll to position [146, 0]
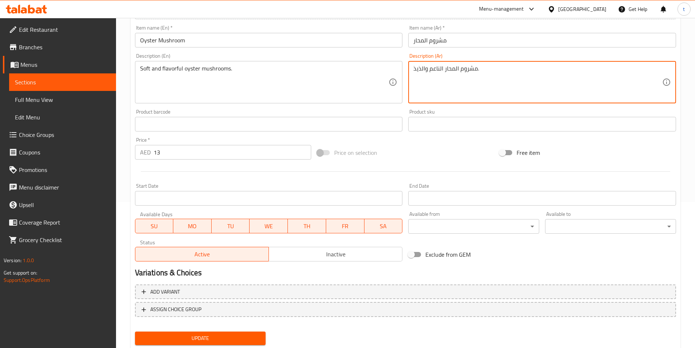
type textarea "مشروم المحار الناعم والذيذ."
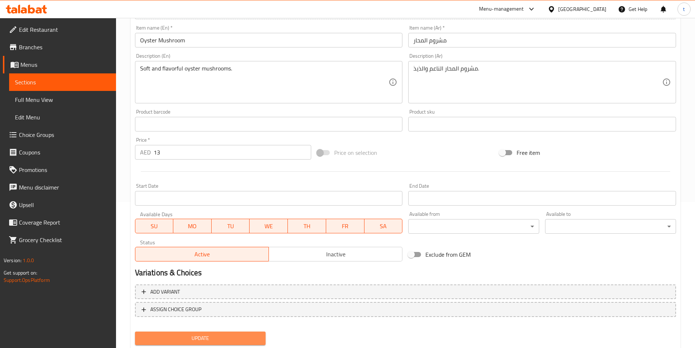
click at [235, 336] on span "Update" at bounding box center [200, 337] width 119 height 9
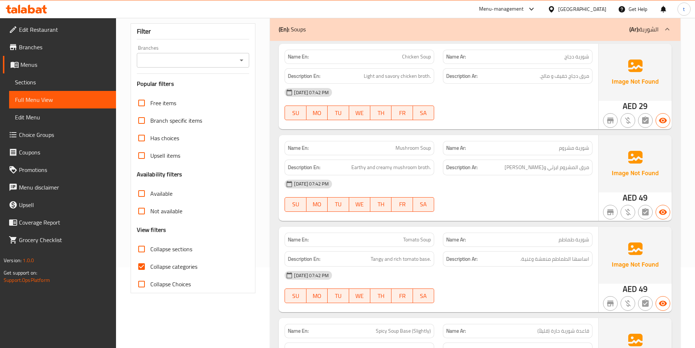
scroll to position [109, 0]
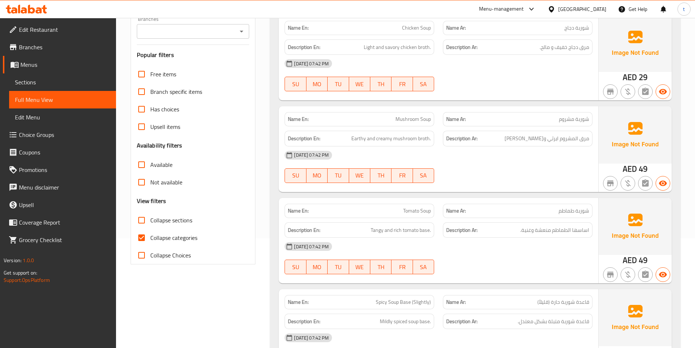
click at [136, 233] on input "Collapse categories" at bounding box center [142, 238] width 18 height 18
checkbox input "false"
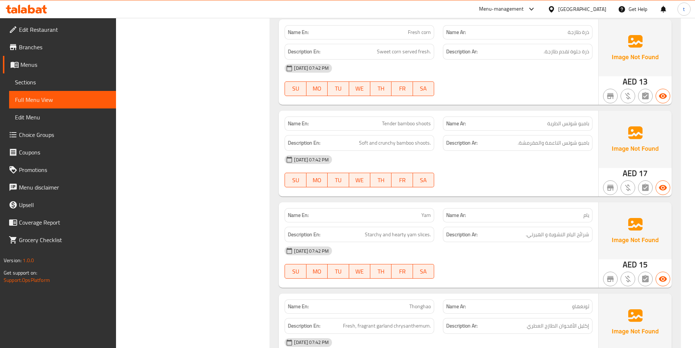
scroll to position [4695, 0]
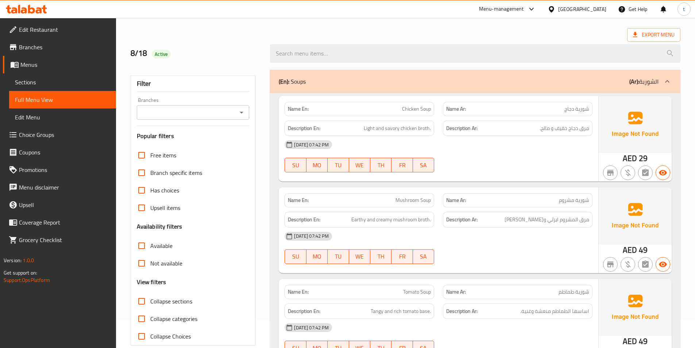
scroll to position [0, 0]
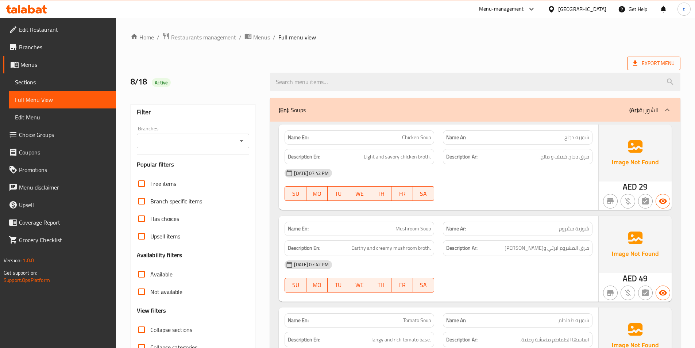
click at [643, 67] on span "Export Menu" at bounding box center [654, 63] width 42 height 9
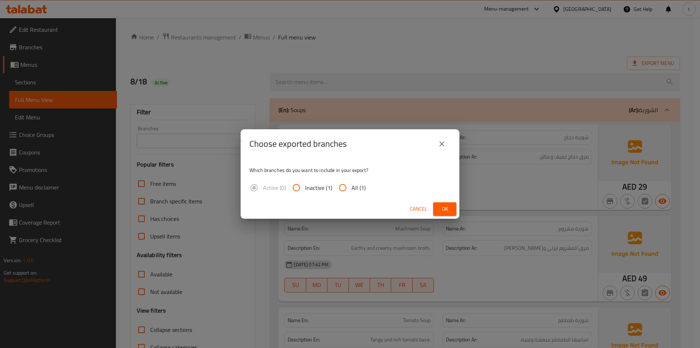
click at [340, 190] on input "All (1)" at bounding box center [343, 188] width 18 height 18
radio input "true"
drag, startPoint x: 446, startPoint y: 212, endPoint x: 225, endPoint y: 178, distance: 223.4
click at [445, 212] on span "Ok" at bounding box center [445, 208] width 12 height 9
